Goal: Navigation & Orientation: Find specific page/section

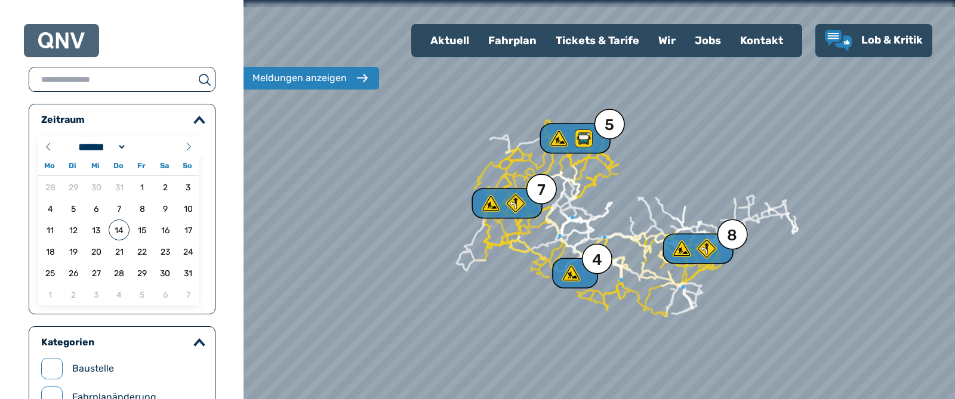
select select "*"
click at [464, 41] on div "Aktuell" at bounding box center [450, 40] width 58 height 31
click at [82, 37] on img at bounding box center [61, 40] width 47 height 17
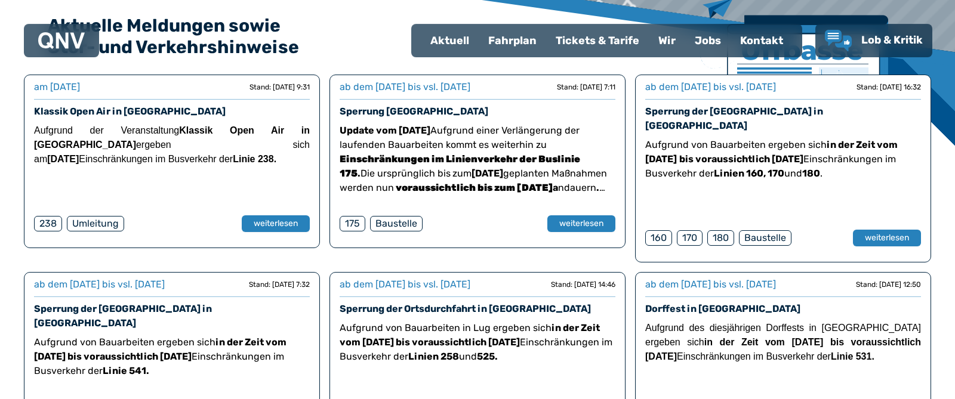
scroll to position [176, 0]
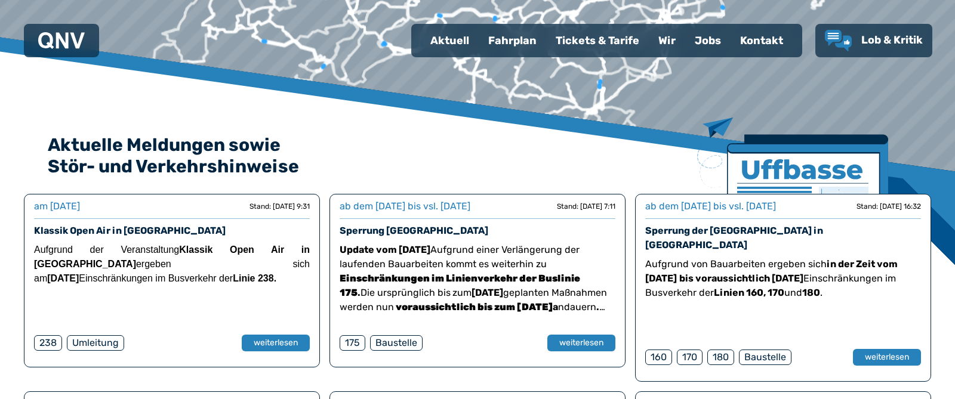
click at [455, 39] on div "Aktuell" at bounding box center [450, 40] width 58 height 31
select select "*"
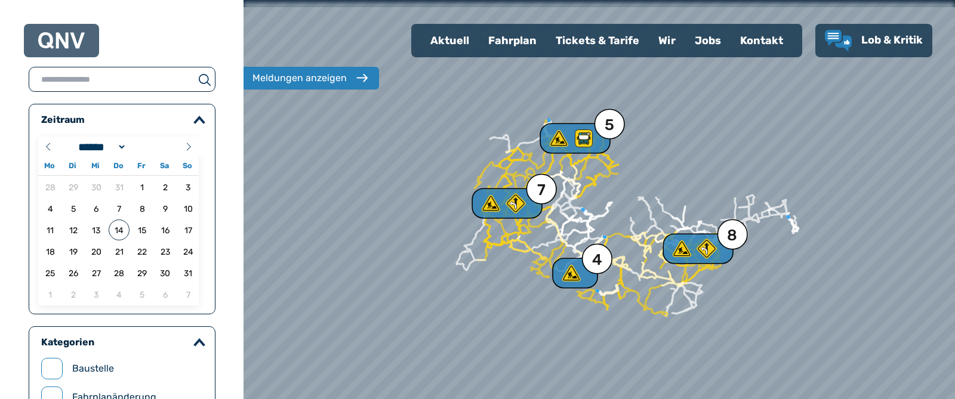
click at [519, 43] on div "Fahrplan" at bounding box center [512, 40] width 67 height 31
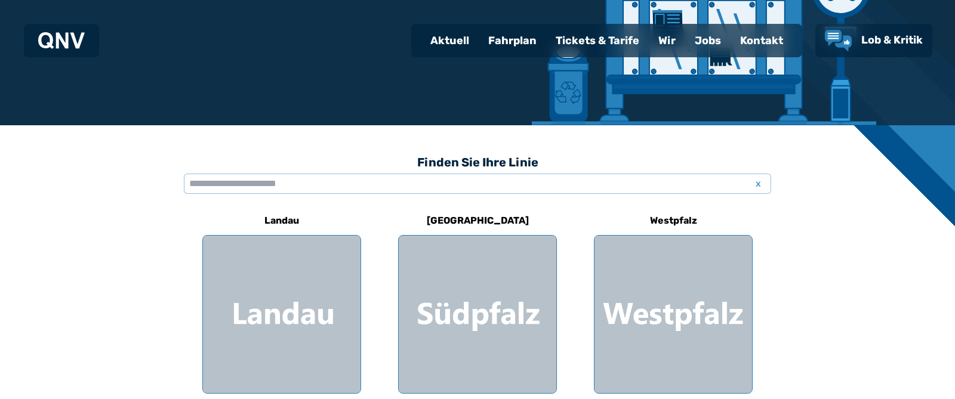
scroll to position [322, 0]
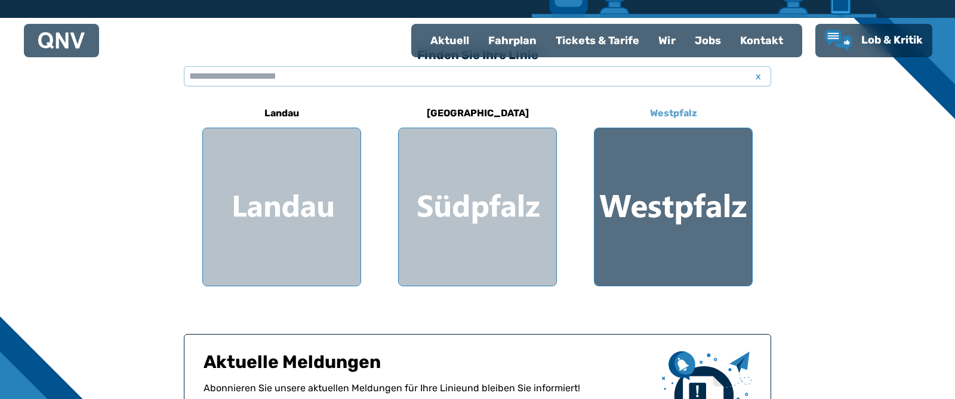
click at [695, 182] on div at bounding box center [673, 207] width 158 height 158
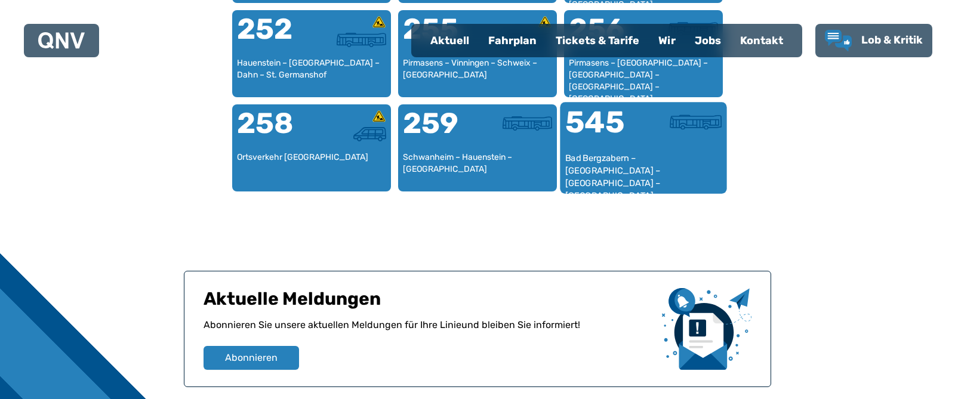
scroll to position [1764, 0]
